Goal: Task Accomplishment & Management: Manage account settings

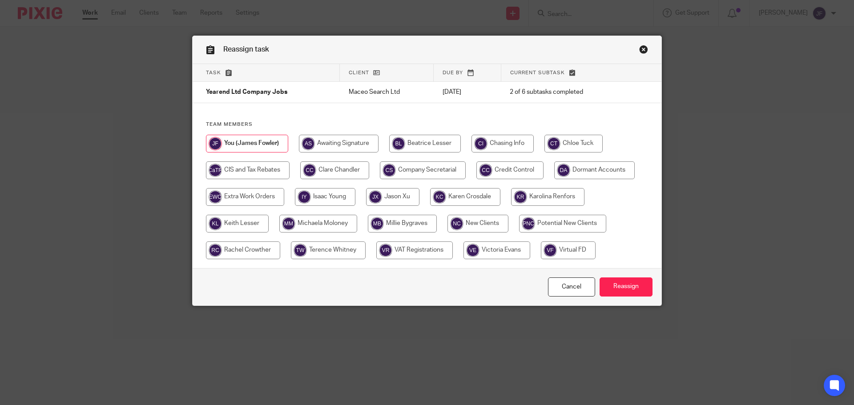
click at [585, 145] on input "radio" at bounding box center [573, 144] width 58 height 18
radio input "true"
click at [624, 279] on input "Reassign" at bounding box center [625, 286] width 53 height 19
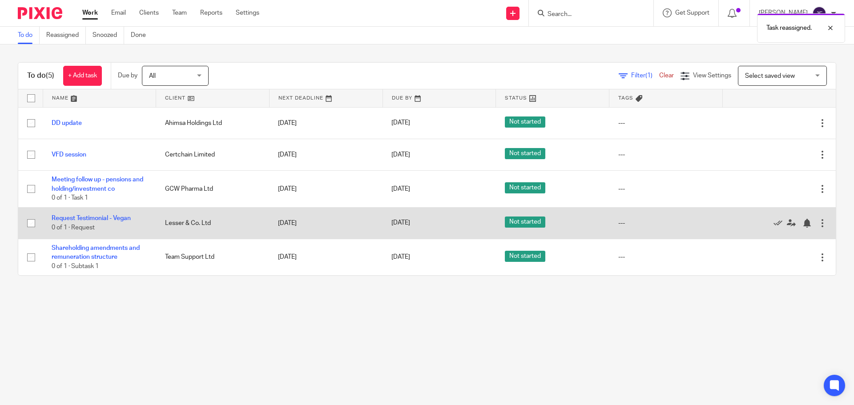
click at [814, 224] on td "Edit task Delete" at bounding box center [778, 223] width 113 height 32
click at [818, 224] on div at bounding box center [822, 223] width 9 height 9
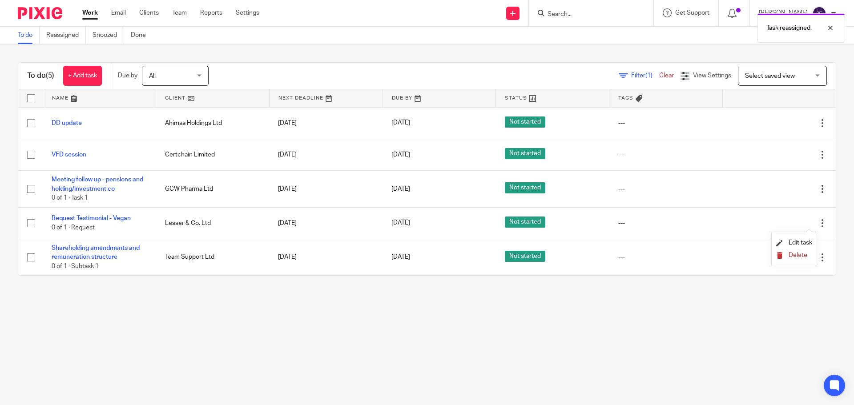
click at [796, 252] on span "Delete" at bounding box center [797, 255] width 19 height 6
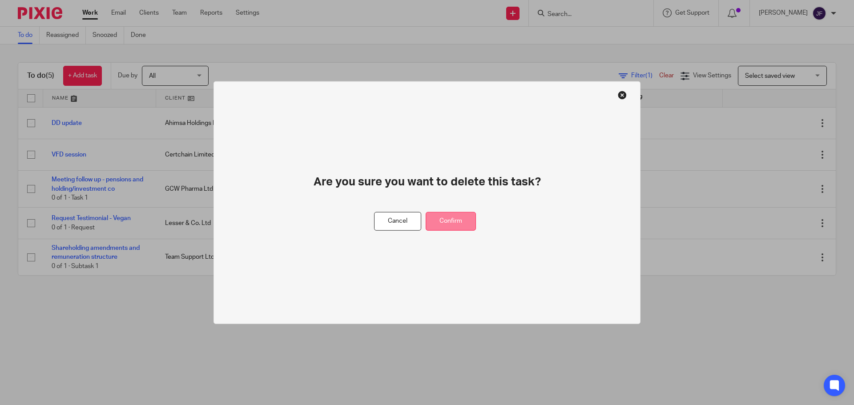
click at [462, 223] on button "Confirm" at bounding box center [451, 221] width 50 height 19
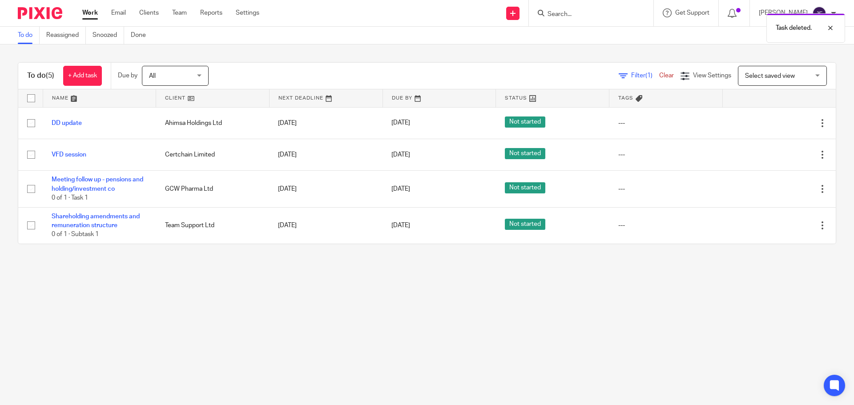
click at [322, 292] on main "To do Reassigned Snoozed Done To do (5) + Add task Due by All All Today Tomorro…" at bounding box center [427, 202] width 854 height 405
